Goal: Transaction & Acquisition: Purchase product/service

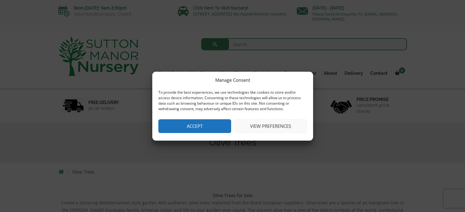
click at [191, 134] on div "Manage Consent To provide the best experiences, we use technologies like cookie…" at bounding box center [232, 106] width 161 height 69
click at [191, 131] on button "Accept" at bounding box center [194, 126] width 73 height 14
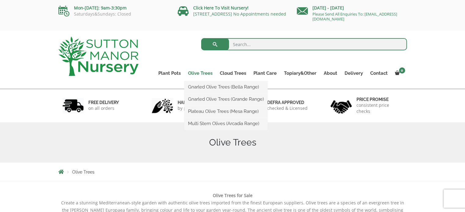
click at [196, 74] on link "Olive Trees" at bounding box center [200, 73] width 32 height 9
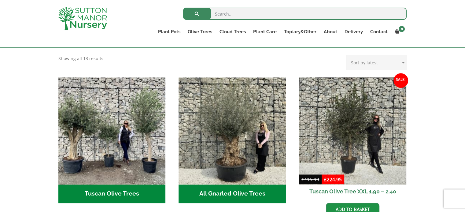
scroll to position [214, 0]
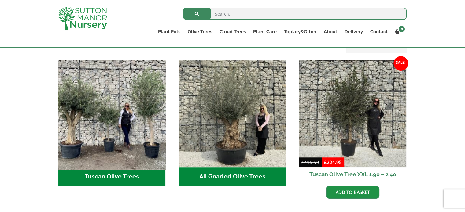
click at [109, 138] on img "Visit product category Tuscan Olive Trees" at bounding box center [112, 114] width 112 height 112
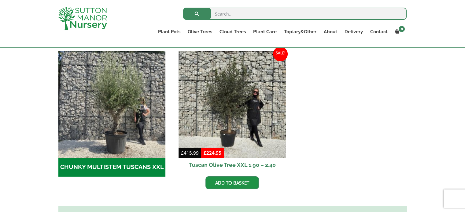
scroll to position [183, 0]
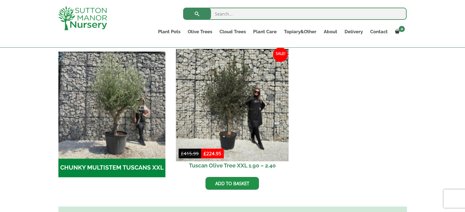
click at [229, 117] on img at bounding box center [232, 105] width 112 height 112
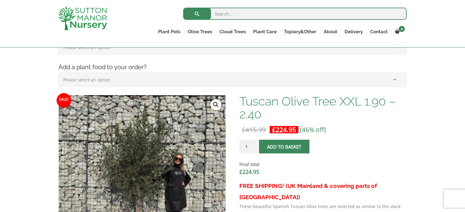
scroll to position [214, 0]
